Goal: Navigation & Orientation: Find specific page/section

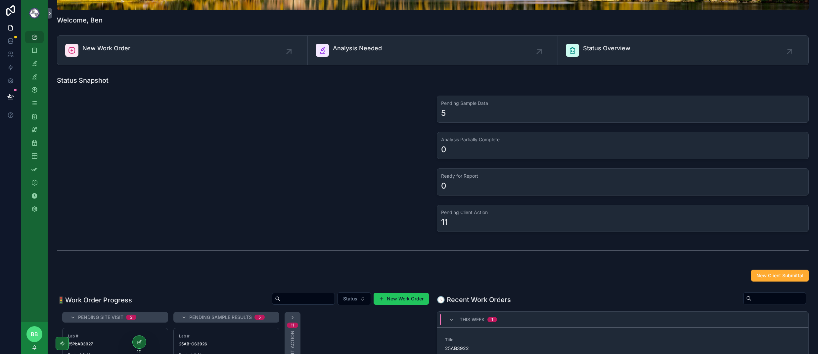
scroll to position [99, 0]
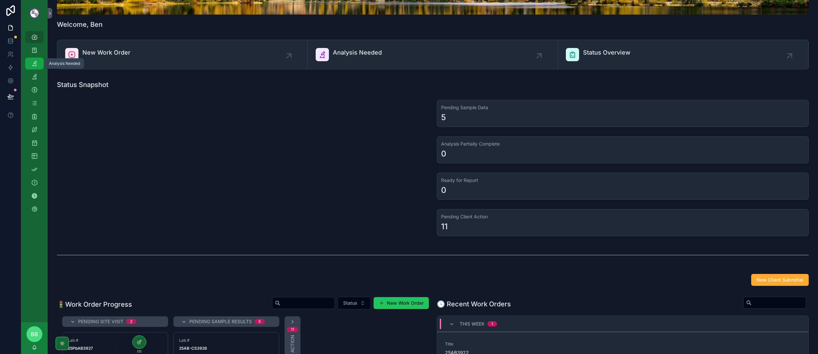
click at [36, 63] on icon "scrollable content" at bounding box center [34, 63] width 7 height 7
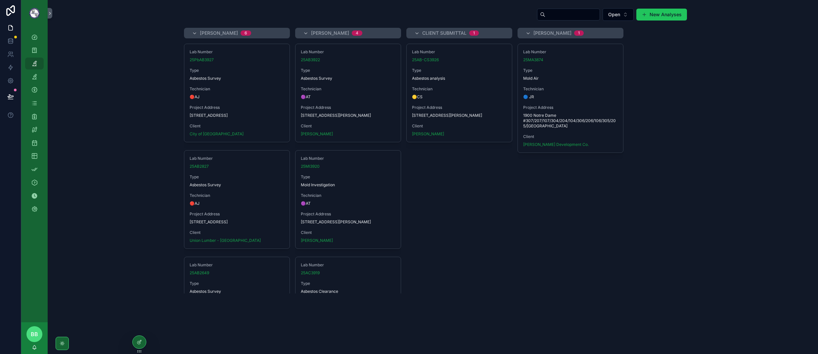
click at [448, 90] on span "Technician" at bounding box center [459, 88] width 95 height 5
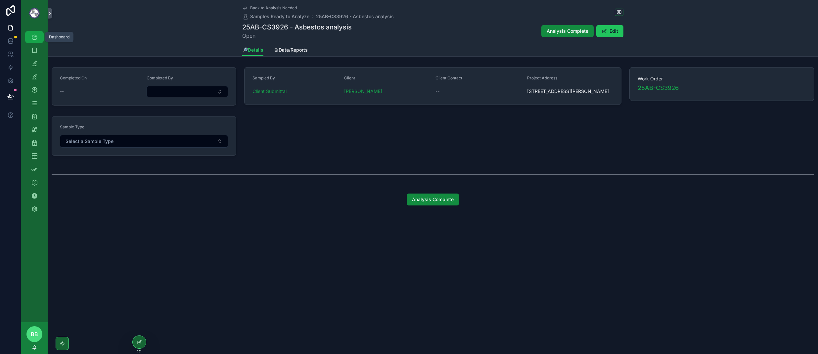
click at [39, 37] on div "Dashboard" at bounding box center [34, 37] width 11 height 11
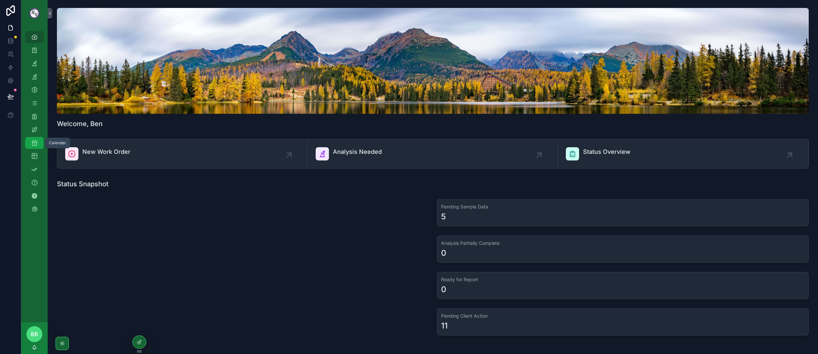
click at [36, 145] on icon "scrollable content" at bounding box center [34, 143] width 7 height 7
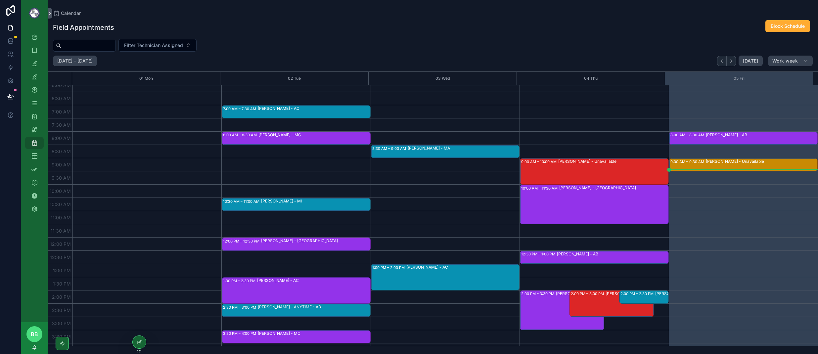
scroll to position [232, 0]
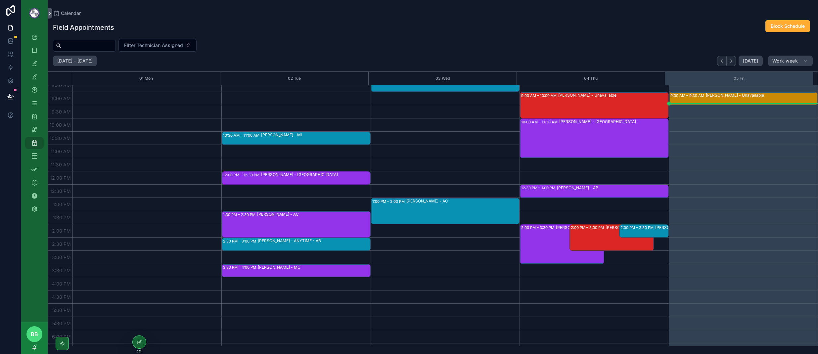
click at [687, 95] on div "9:00 AM – 9:30 AM" at bounding box center [687, 95] width 35 height 7
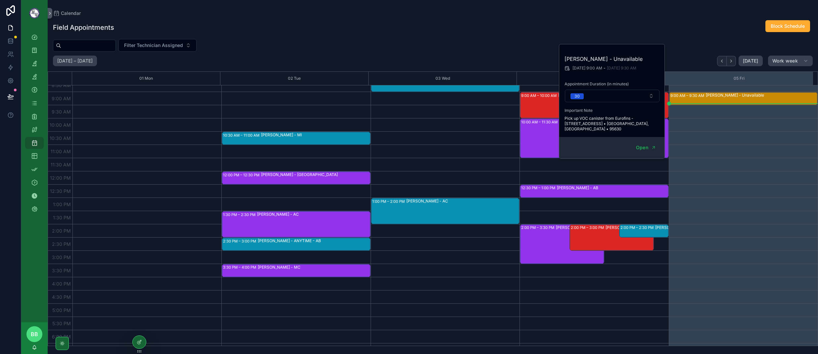
click at [544, 144] on div "10:00 AM – 11:30 AM [PERSON_NAME][GEOGRAPHIC_DATA]" at bounding box center [594, 138] width 147 height 38
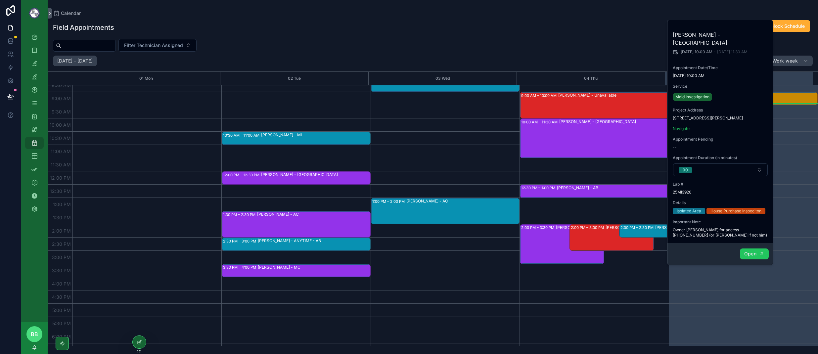
click at [756, 249] on button "Open" at bounding box center [754, 253] width 29 height 11
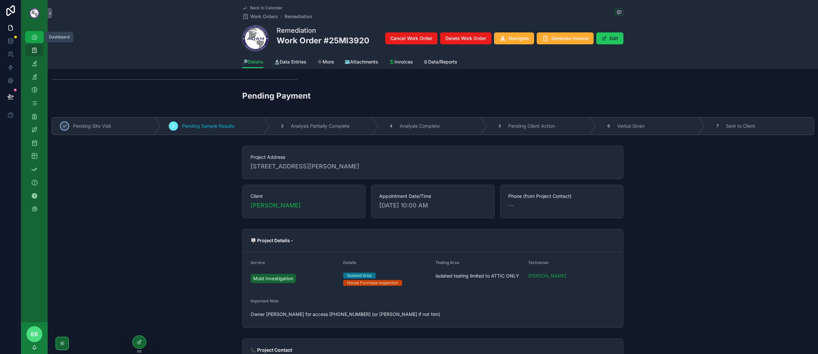
click at [39, 34] on div "Dashboard" at bounding box center [34, 37] width 11 height 11
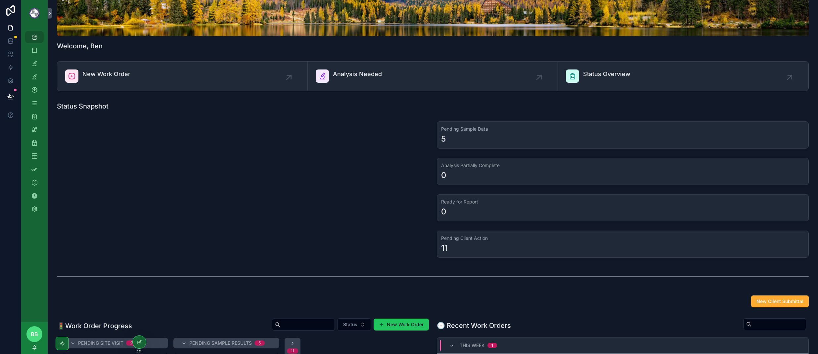
scroll to position [66, 0]
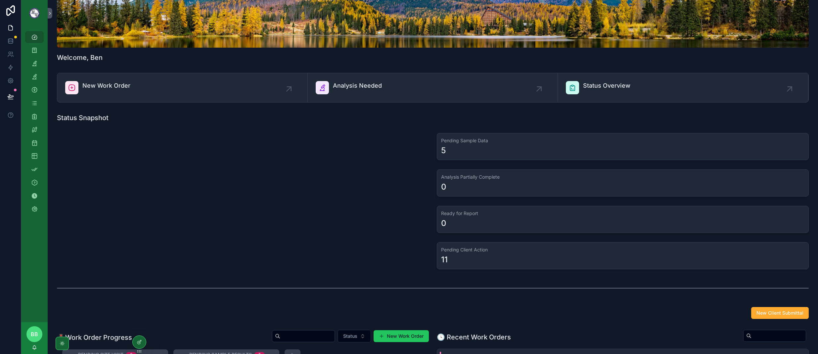
click at [141, 293] on icon at bounding box center [139, 341] width 5 height 5
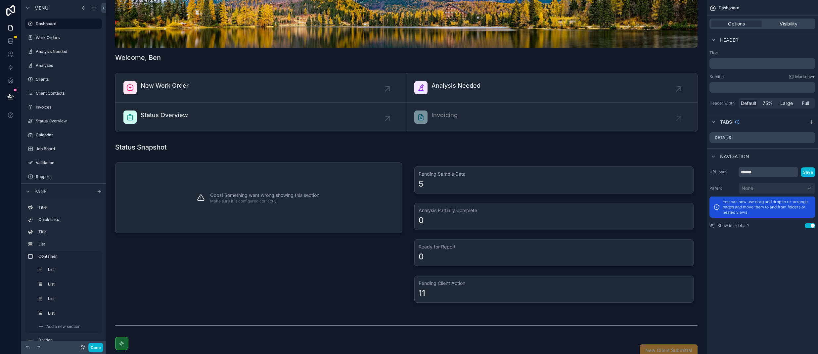
click at [210, 203] on p "Make sure it is configured correctly." at bounding box center [265, 200] width 110 height 5
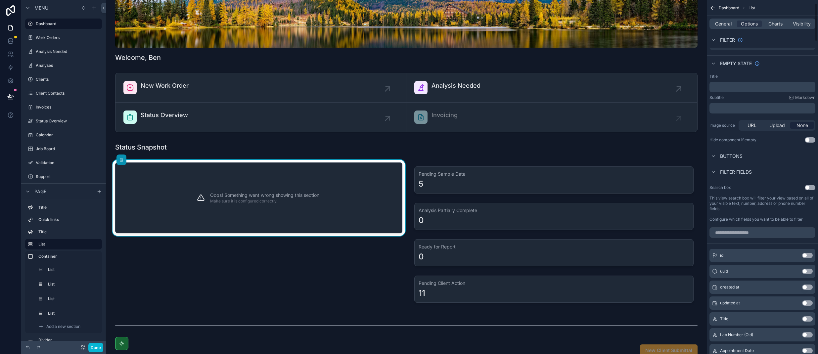
scroll to position [0, 0]
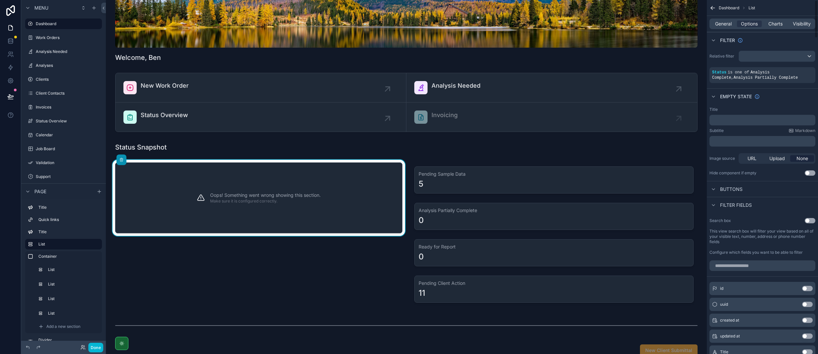
click at [757, 119] on p "﻿" at bounding box center [763, 119] width 102 height 5
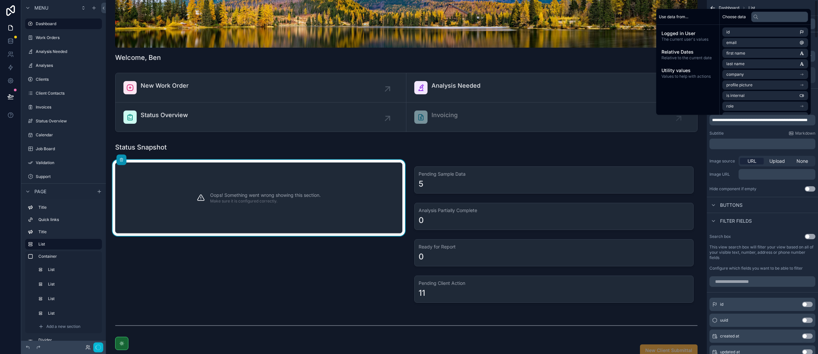
click at [377, 293] on div "Oops! Something went wrong showing this section. Make sure it is configured cor…" at bounding box center [258, 234] width 295 height 149
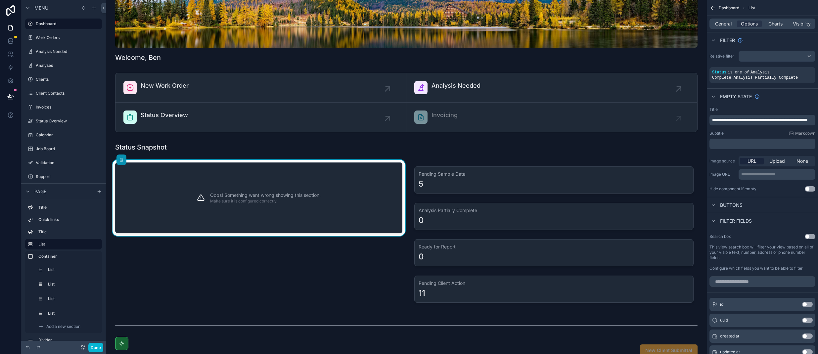
click at [216, 250] on div "Oops! Something went wrong showing this section. Make sure it is configured cor…" at bounding box center [258, 234] width 295 height 149
click at [94, 293] on button "Done" at bounding box center [95, 348] width 15 height 10
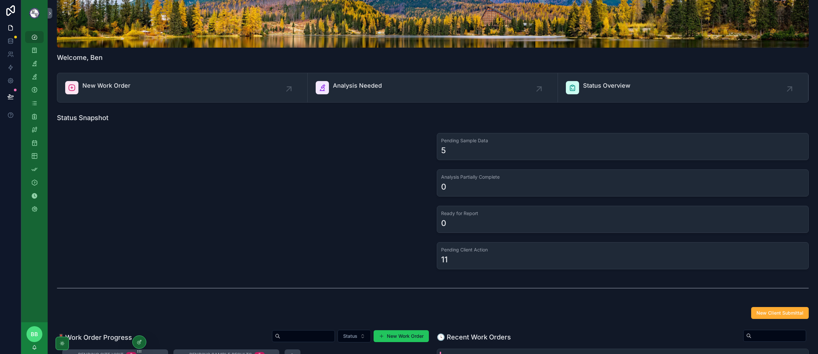
click at [149, 175] on div "scrollable content" at bounding box center [243, 201] width 380 height 142
click at [140, 293] on div at bounding box center [139, 342] width 13 height 13
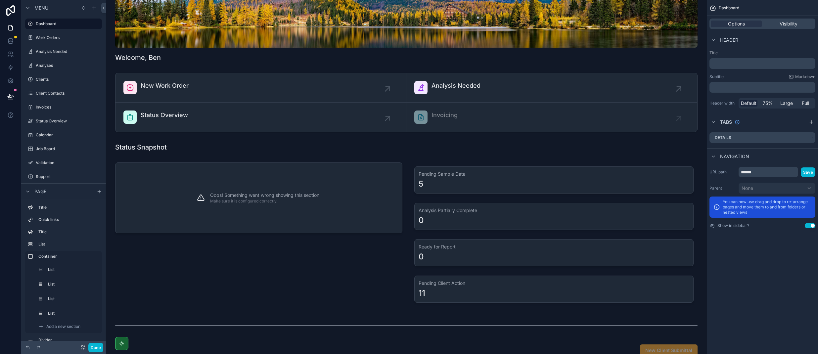
click at [293, 211] on div "Oops! Something went wrong showing this section. Make sure it is configured cor…" at bounding box center [265, 198] width 110 height 54
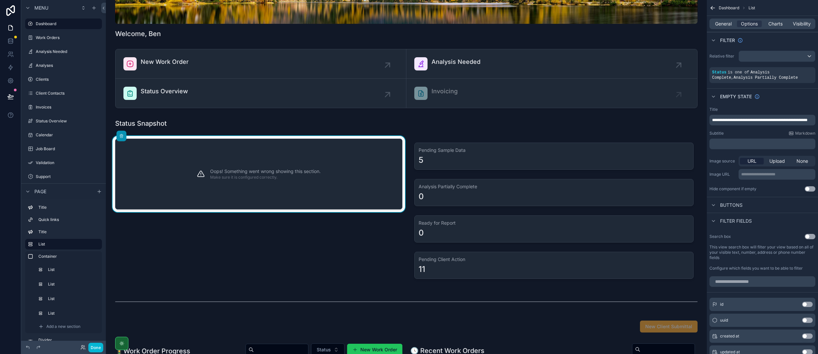
scroll to position [99, 0]
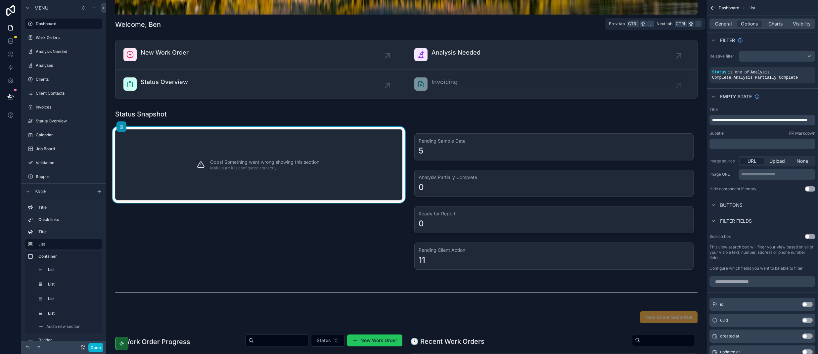
click at [723, 23] on span "General" at bounding box center [723, 24] width 17 height 7
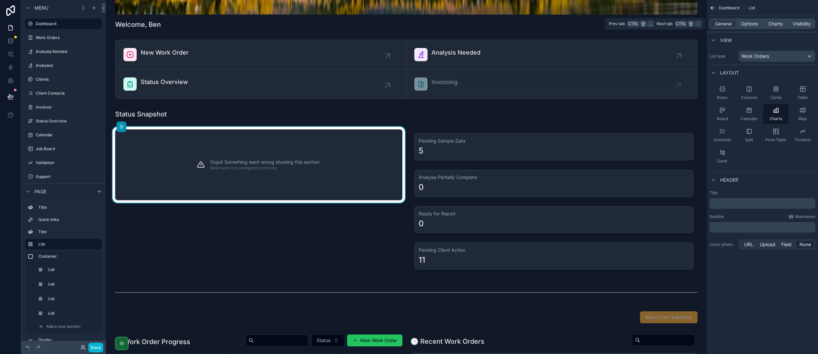
click at [772, 28] on div "General Options Charts Visibility" at bounding box center [762, 24] width 106 height 11
click at [774, 25] on span "Charts" at bounding box center [775, 24] width 14 height 7
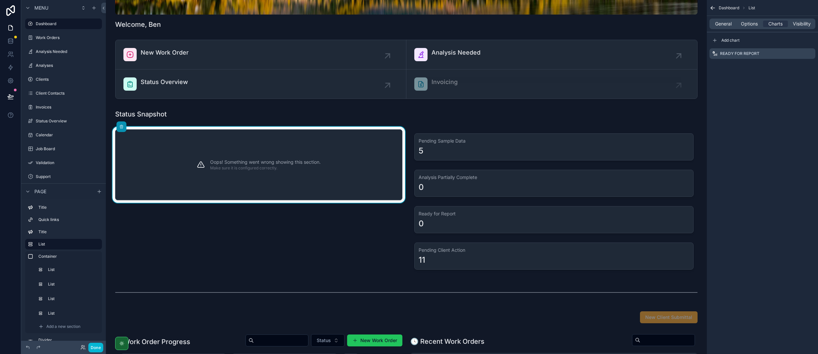
click at [0, 0] on icon "scrollable content" at bounding box center [0, 0] width 0 height 0
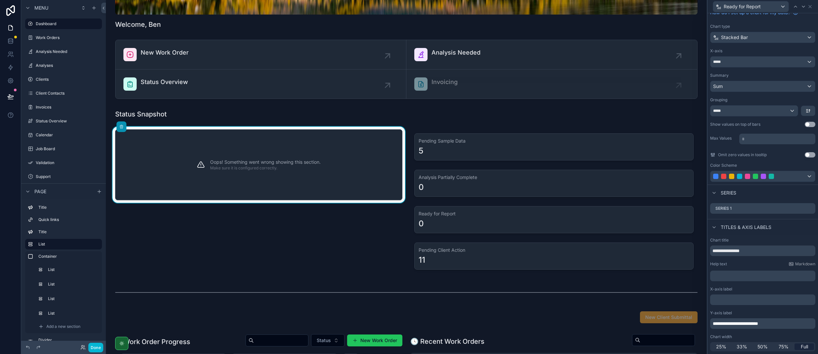
scroll to position [0, 0]
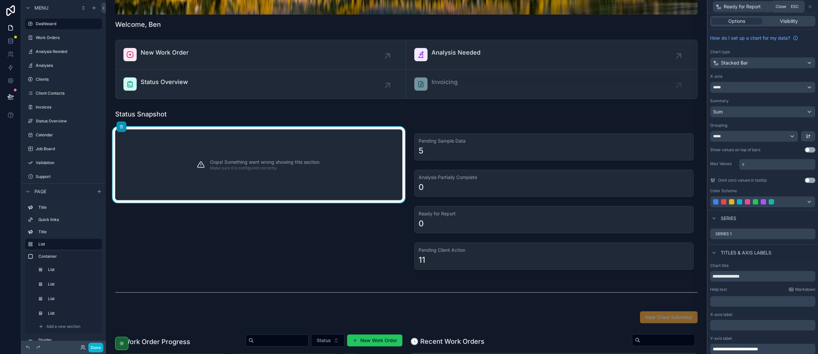
click at [809, 6] on icon at bounding box center [809, 6] width 3 height 3
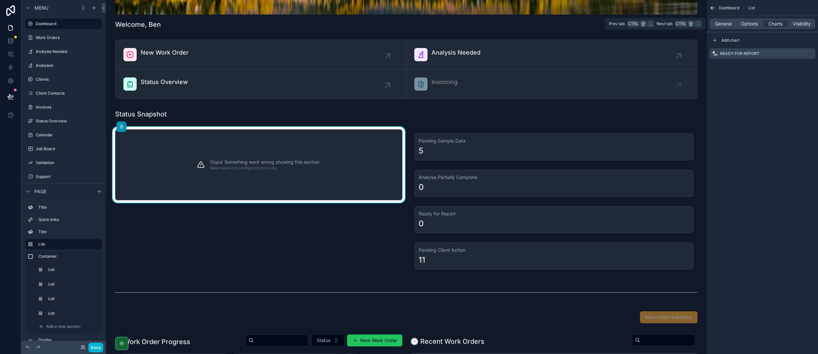
click at [720, 19] on div "General Options Charts Visibility" at bounding box center [762, 24] width 106 height 11
click at [720, 24] on span "General" at bounding box center [723, 24] width 17 height 7
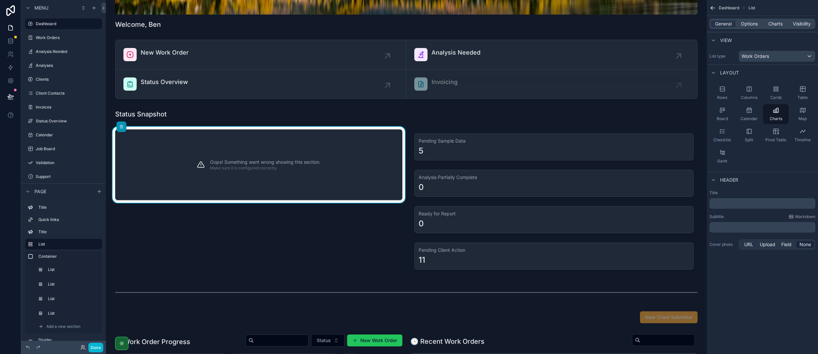
click at [752, 25] on span "Options" at bounding box center [749, 24] width 17 height 7
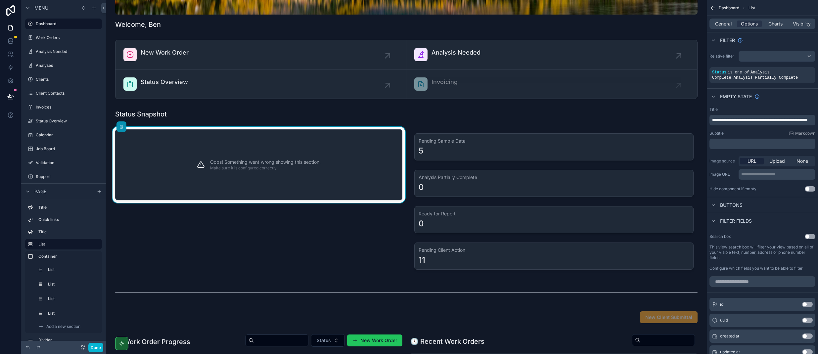
click at [735, 123] on p "**********" at bounding box center [763, 119] width 102 height 5
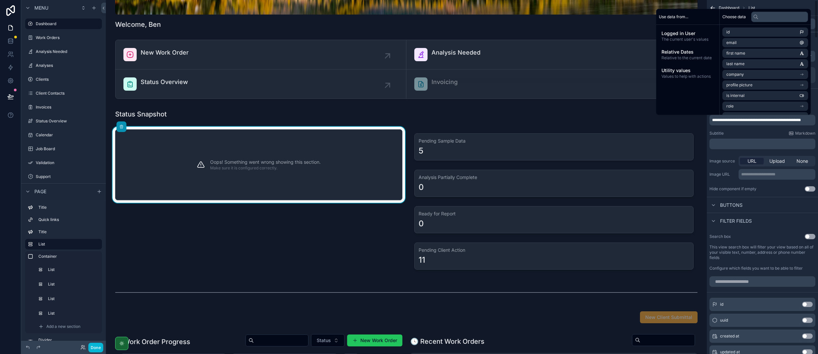
click at [729, 186] on div "**********" at bounding box center [761, 149] width 111 height 90
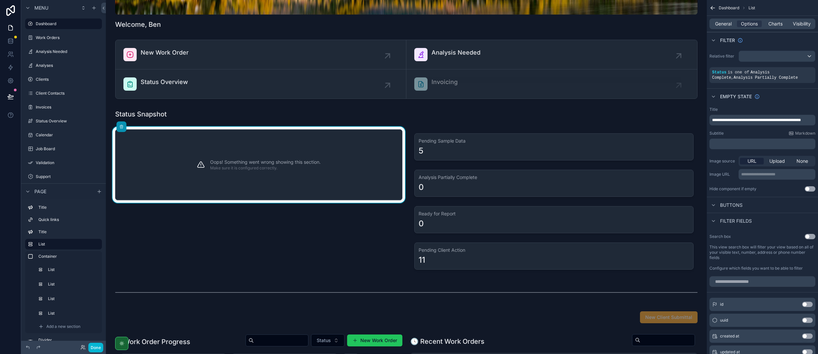
click at [376, 259] on div "Oops! Something went wrong showing this section. Make sure it is configured cor…" at bounding box center [258, 201] width 295 height 149
click at [90, 293] on button "Done" at bounding box center [95, 348] width 15 height 10
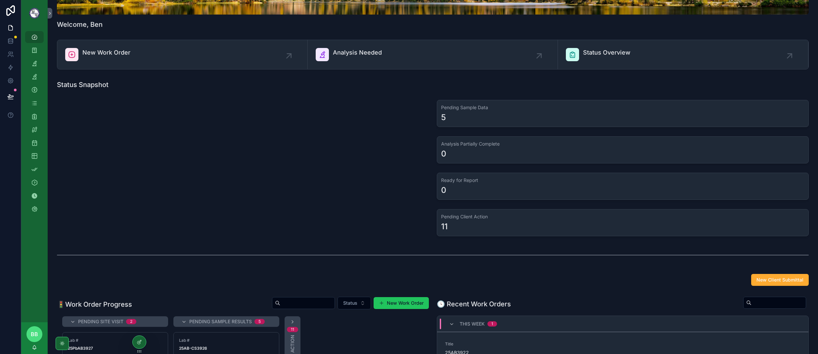
click at [269, 157] on div "scrollable content" at bounding box center [243, 168] width 380 height 142
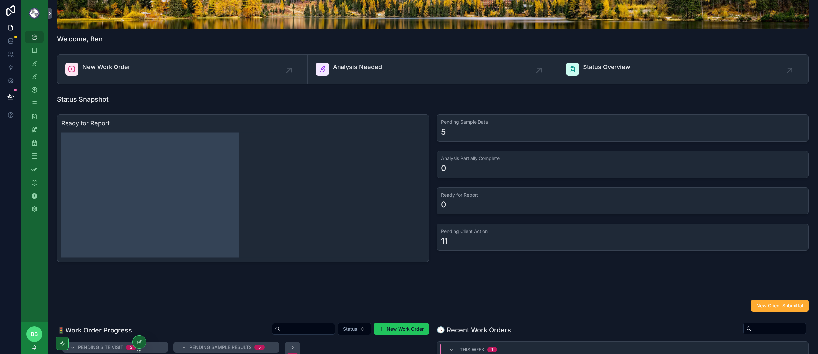
scroll to position [99, 0]
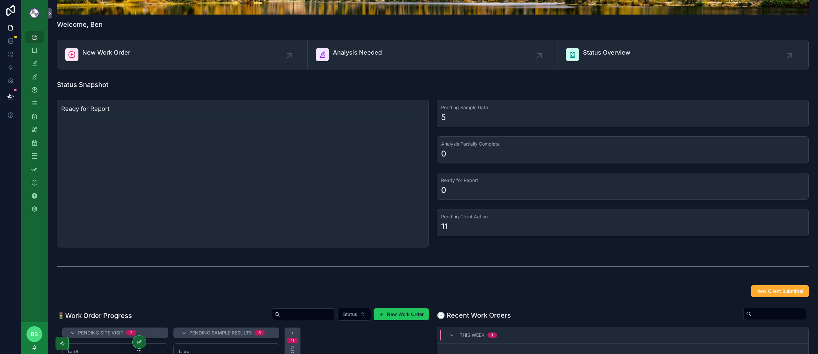
click at [409, 261] on div "scrollable content" at bounding box center [432, 266] width 751 height 17
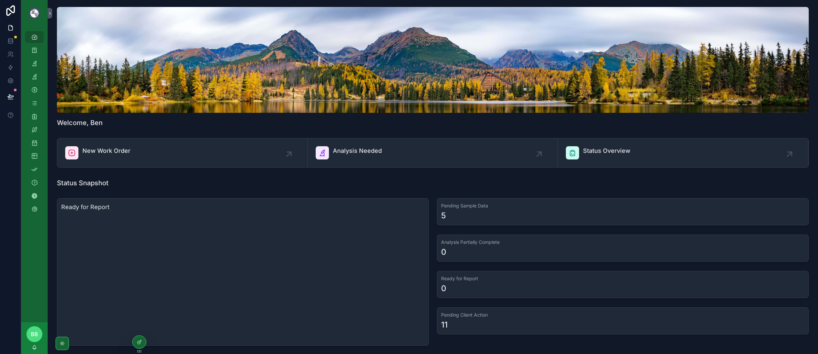
scroll to position [0, 0]
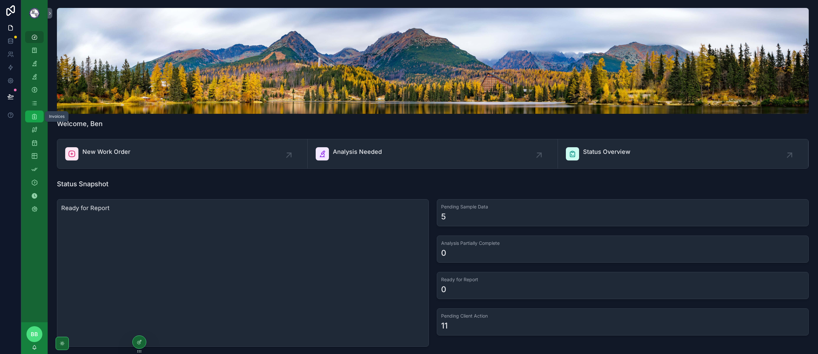
click at [35, 121] on div "Invoices" at bounding box center [34, 116] width 11 height 11
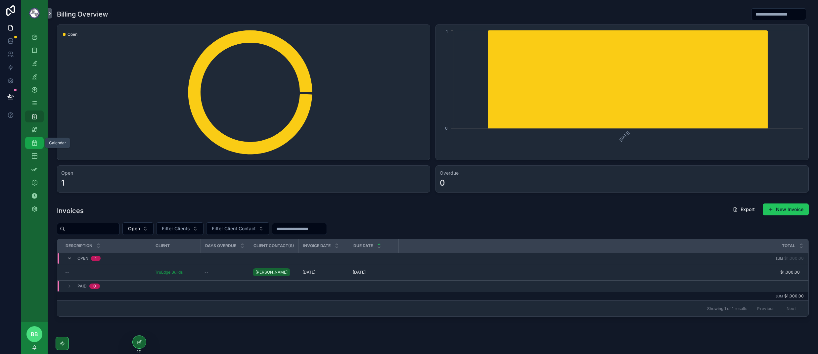
click at [36, 141] on icon "scrollable content" at bounding box center [34, 143] width 7 height 7
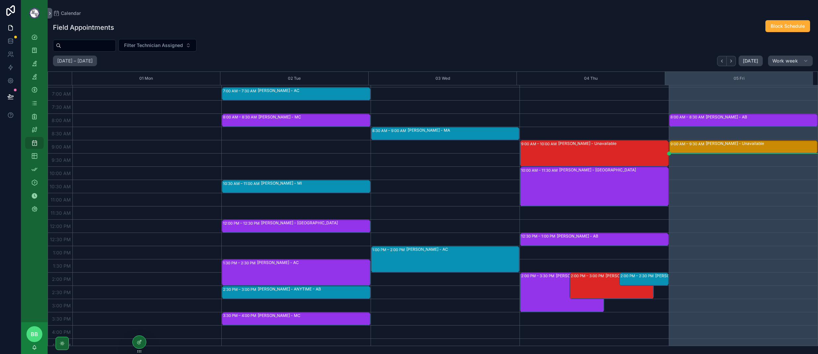
scroll to position [198, 0]
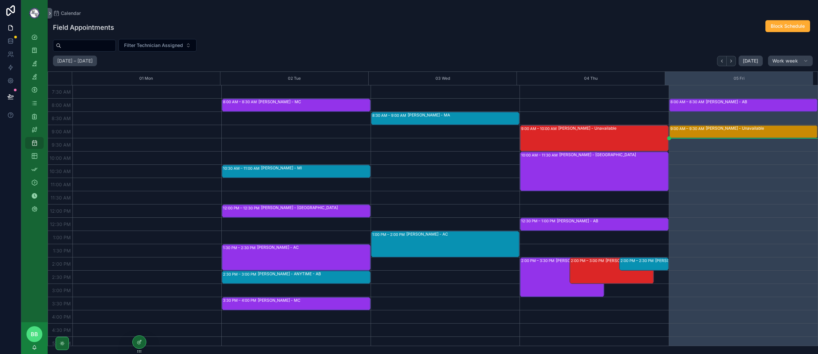
click at [627, 177] on div "[PERSON_NAME] - [GEOGRAPHIC_DATA]" at bounding box center [613, 171] width 108 height 38
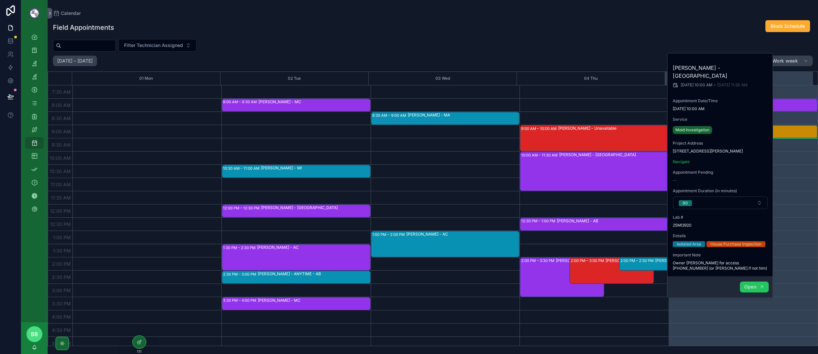
click at [754, 284] on span "Open" at bounding box center [750, 287] width 12 height 6
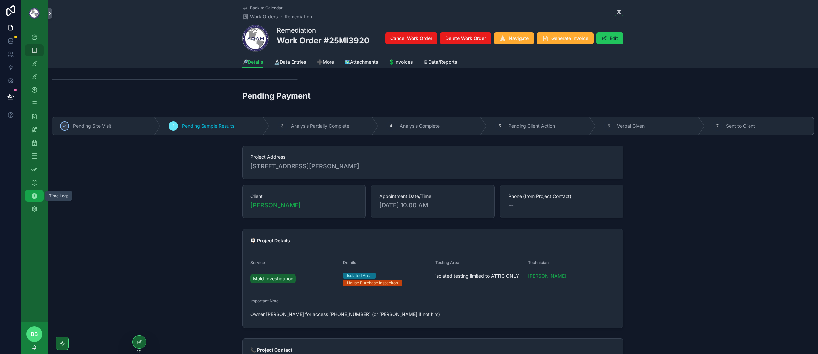
click at [35, 197] on icon "scrollable content" at bounding box center [34, 195] width 7 height 7
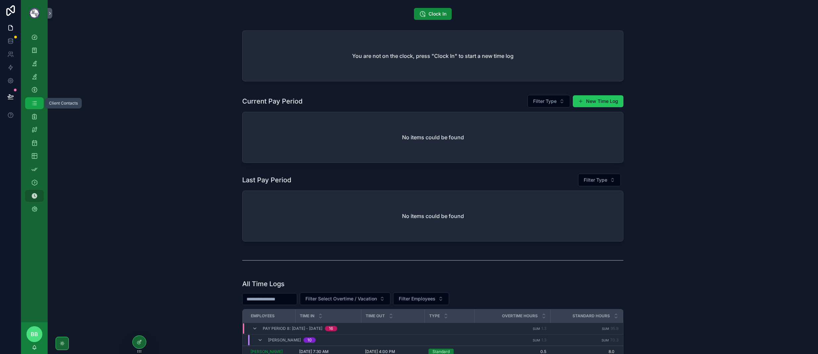
click at [32, 106] on icon "scrollable content" at bounding box center [34, 103] width 7 height 7
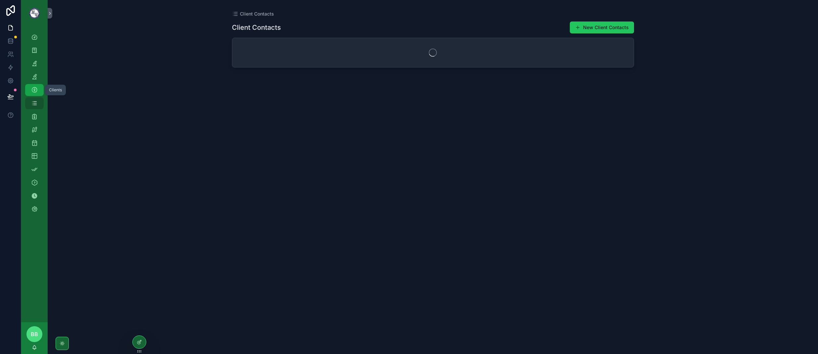
click at [33, 87] on icon "scrollable content" at bounding box center [34, 90] width 7 height 7
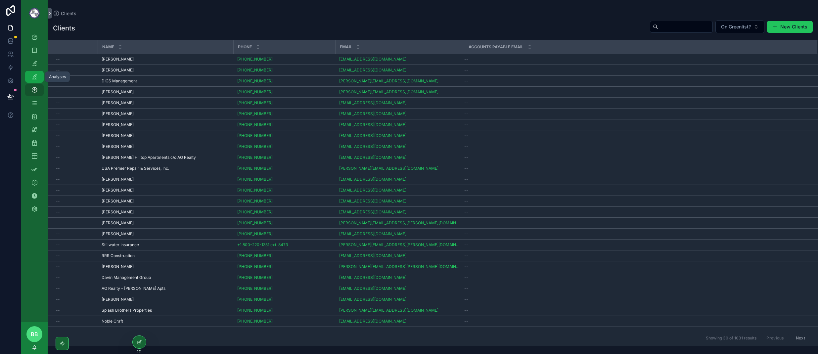
click at [38, 74] on div "Analyses" at bounding box center [34, 76] width 11 height 11
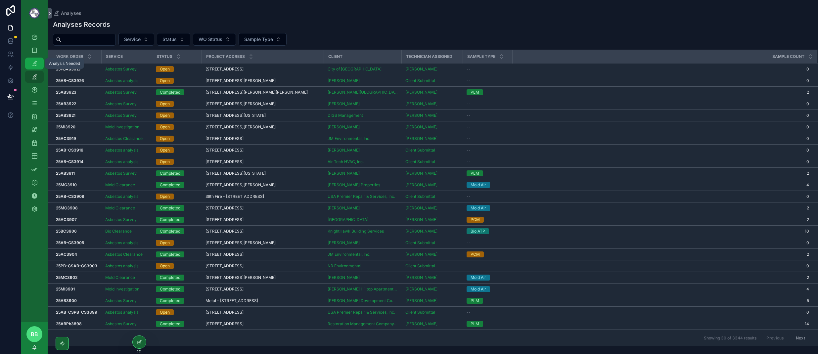
click at [37, 64] on icon "scrollable content" at bounding box center [34, 63] width 7 height 7
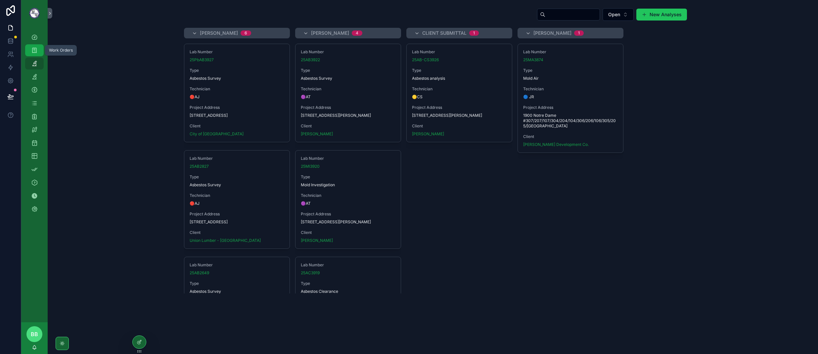
click at [33, 50] on icon "scrollable content" at bounding box center [34, 50] width 7 height 7
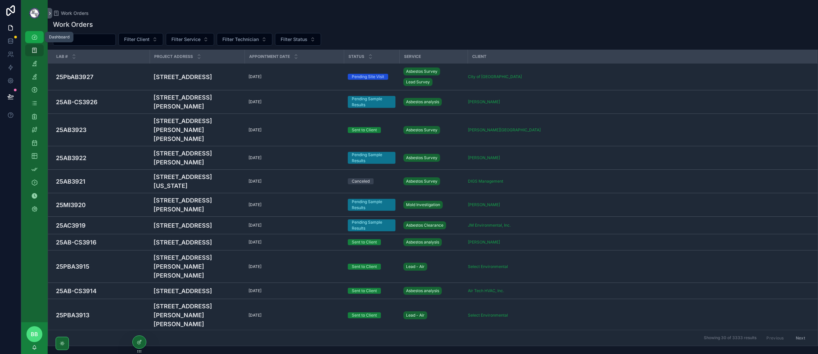
click at [33, 39] on icon "scrollable content" at bounding box center [34, 37] width 7 height 7
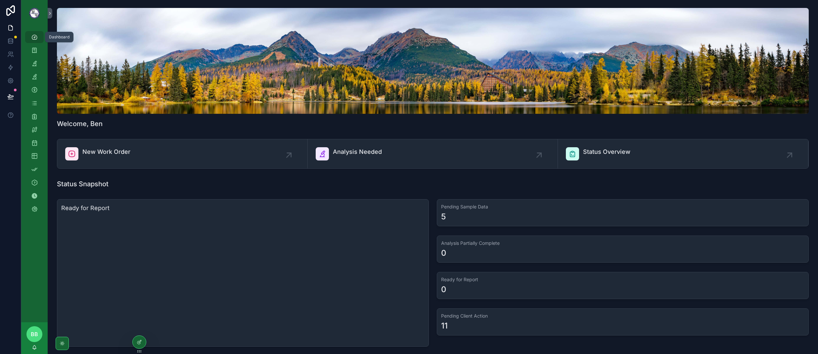
click at [36, 36] on icon "scrollable content" at bounding box center [34, 37] width 7 height 7
